Goal: Check status: Check status

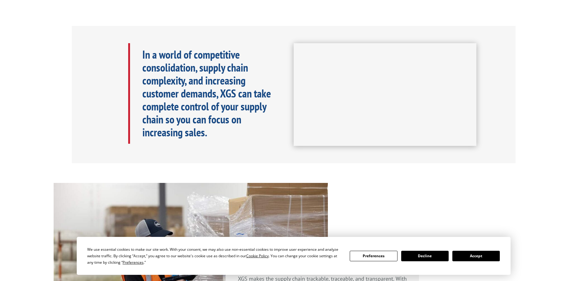
scroll to position [277, 0]
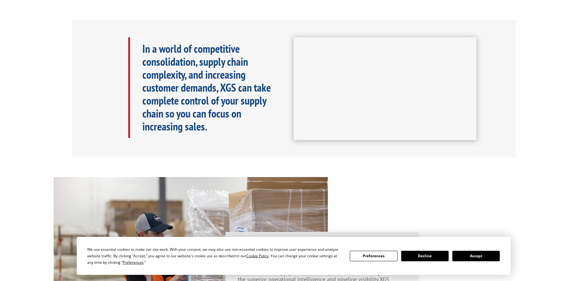
click at [486, 258] on button "Accept" at bounding box center [475, 255] width 47 height 10
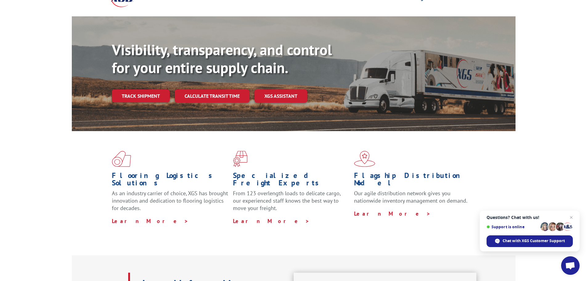
scroll to position [0, 0]
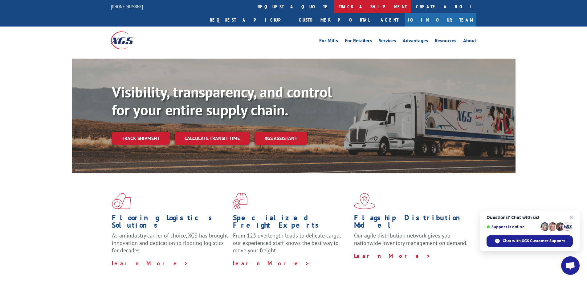
click at [334, 5] on link "track a shipment" at bounding box center [372, 6] width 77 height 13
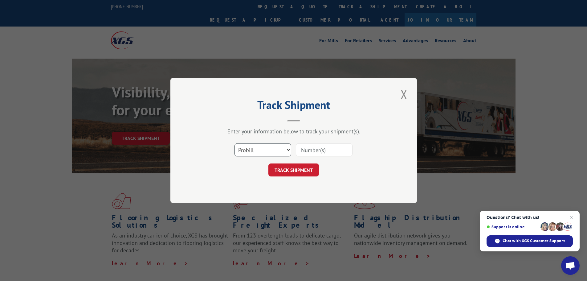
click at [266, 148] on select "Select category... Probill BOL PO" at bounding box center [262, 149] width 57 height 13
select select "bol"
click at [234, 143] on select "Select category... Probill BOL PO" at bounding box center [262, 149] width 57 height 13
click at [314, 152] on input at bounding box center [324, 149] width 57 height 13
type input "595815"
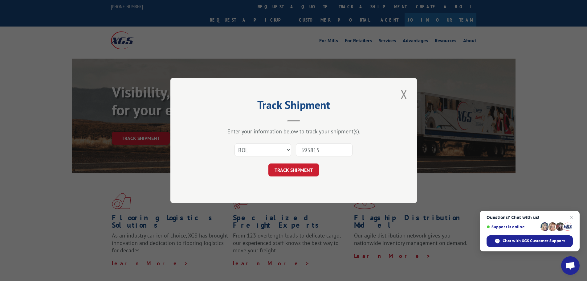
click at [268, 163] on button "TRACK SHIPMENT" at bounding box center [293, 169] width 51 height 13
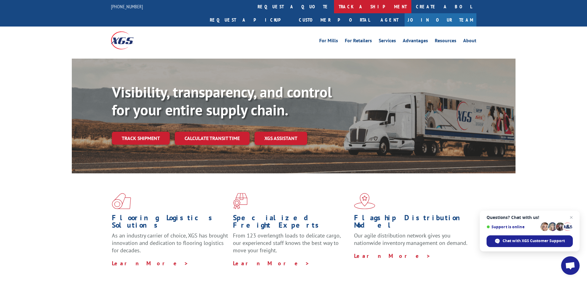
click at [334, 6] on link "track a shipment" at bounding box center [372, 6] width 77 height 13
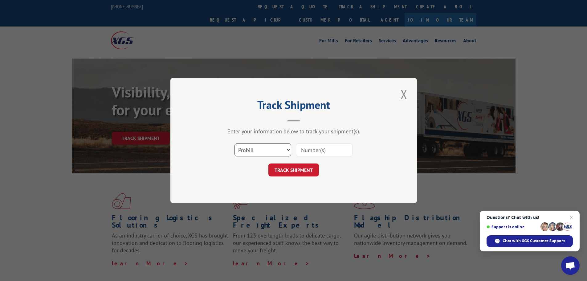
click at [267, 150] on select "Select category... Probill BOL PO" at bounding box center [262, 149] width 57 height 13
select select "bol"
click at [234, 143] on select "Select category... Probill BOL PO" at bounding box center [262, 149] width 57 height 13
drag, startPoint x: 313, startPoint y: 154, endPoint x: 316, endPoint y: 153, distance: 3.6
click at [313, 154] on input at bounding box center [324, 149] width 57 height 13
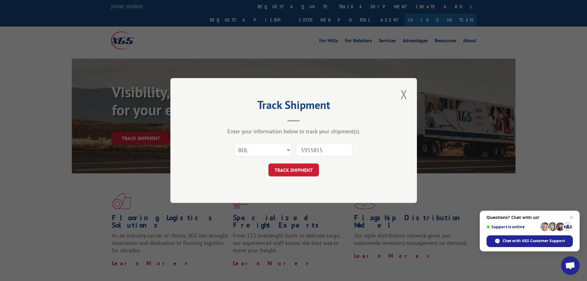
type input "5955815"
click at [268, 163] on button "TRACK SHIPMENT" at bounding box center [293, 169] width 51 height 13
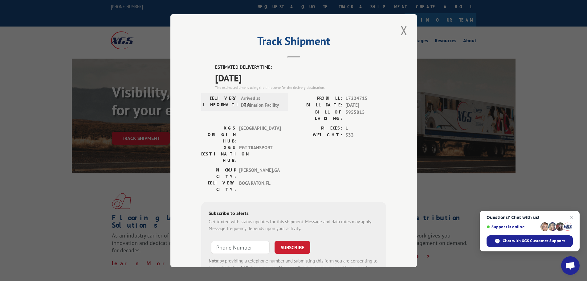
click at [402, 32] on button "Close modal" at bounding box center [404, 30] width 10 height 17
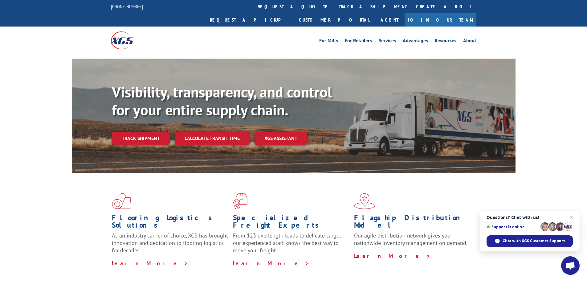
drag, startPoint x: 201, startPoint y: 0, endPoint x: 162, endPoint y: 14, distance: 41.5
click at [162, 26] on div at bounding box center [156, 39] width 91 height 27
